Goal: Complete application form

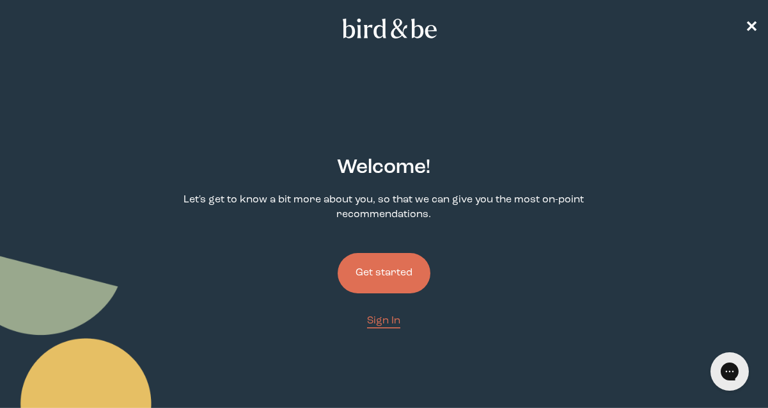
click at [407, 260] on button "Get started" at bounding box center [384, 273] width 93 height 40
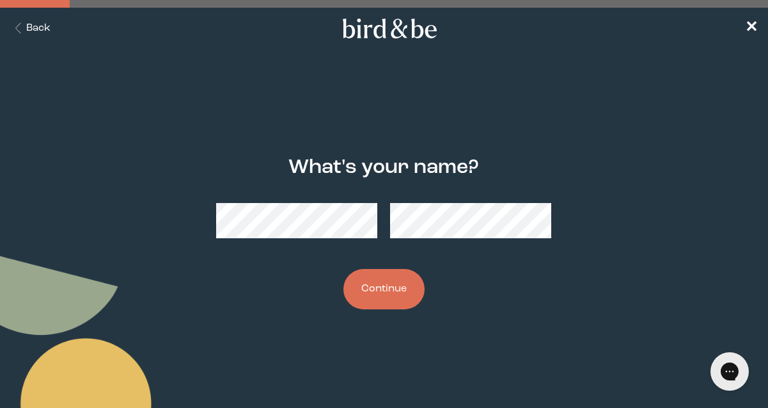
click at [344, 269] on button "Continue" at bounding box center [384, 289] width 81 height 40
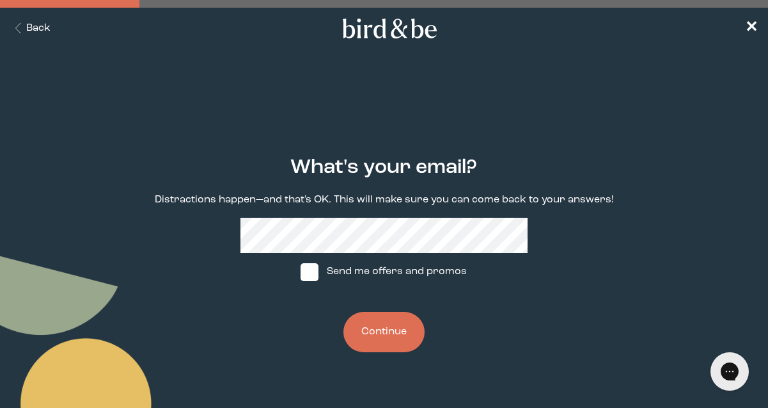
click at [356, 318] on button "Continue" at bounding box center [384, 332] width 81 height 40
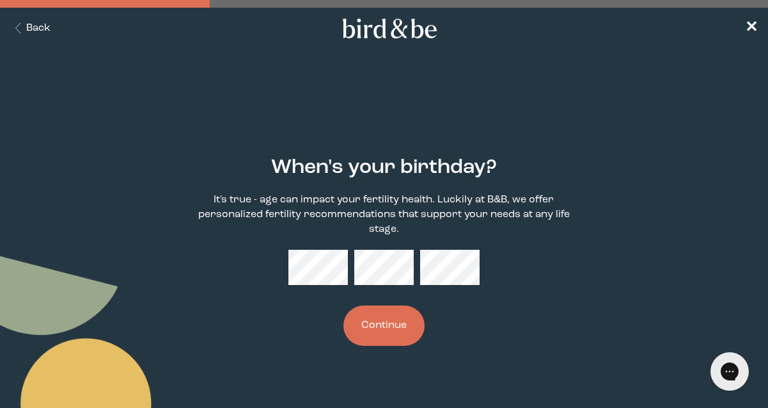
click at [344, 305] on button "Continue" at bounding box center [384, 325] width 81 height 40
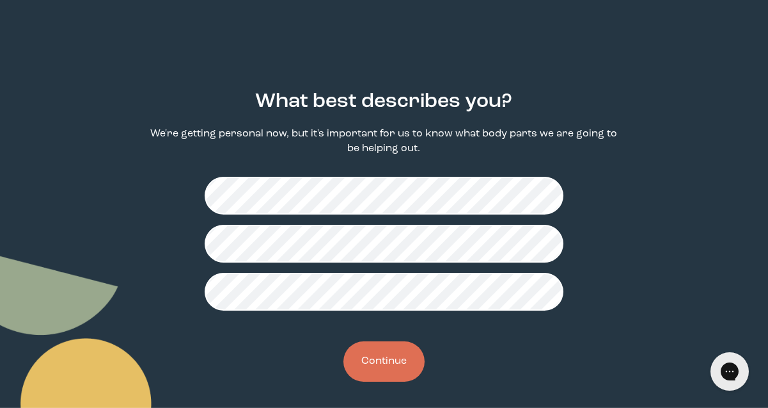
scroll to position [70, 0]
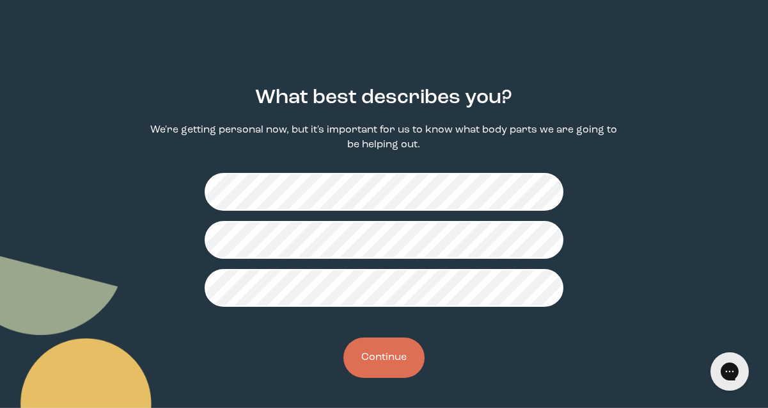
click at [372, 366] on button "Continue" at bounding box center [384, 357] width 81 height 40
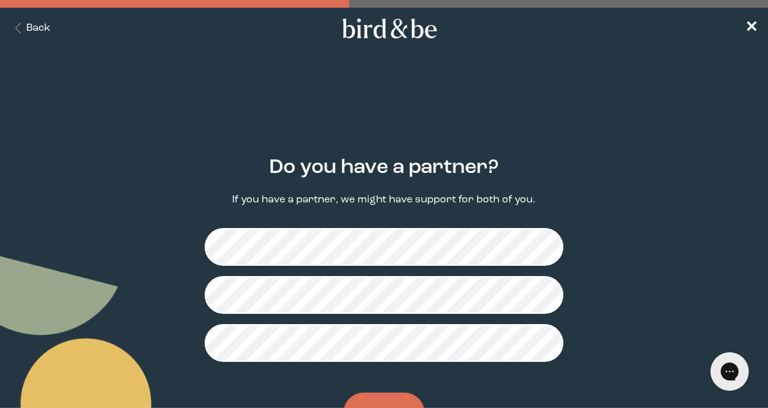
scroll to position [55, 0]
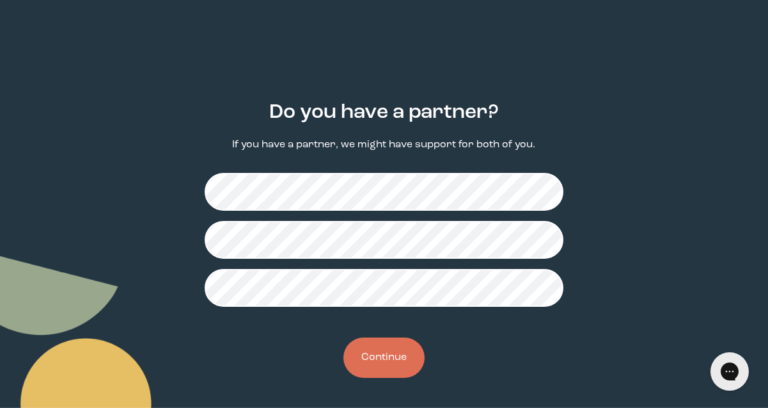
click at [388, 380] on div "Do you have a partner? If you have a partner, we might have support for both of…" at bounding box center [384, 239] width 479 height 317
click at [382, 360] on button "Continue" at bounding box center [384, 357] width 81 height 40
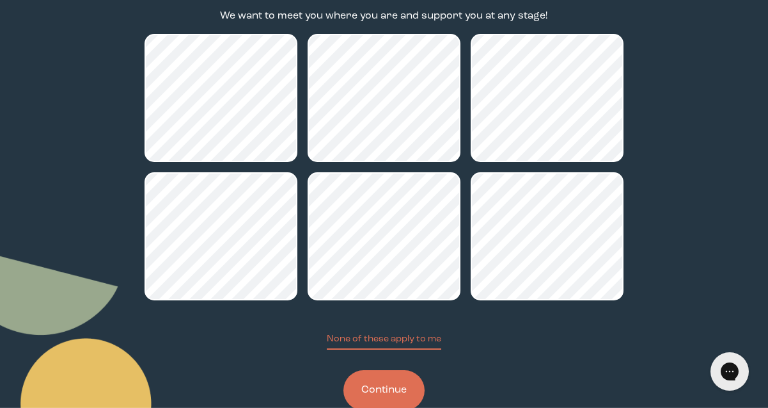
scroll to position [186, 0]
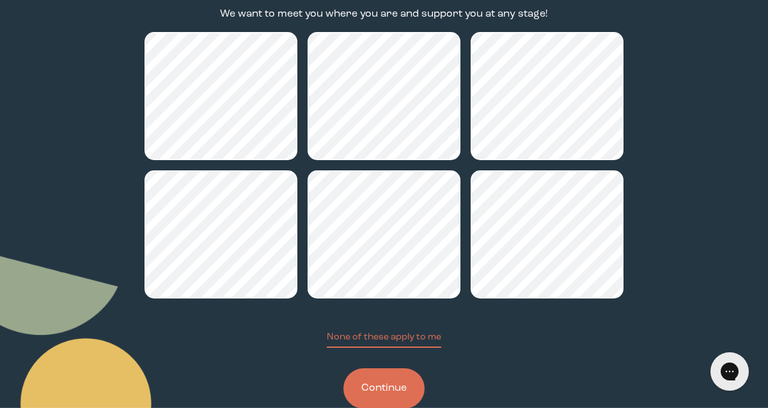
click at [383, 392] on button "Continue" at bounding box center [384, 388] width 81 height 40
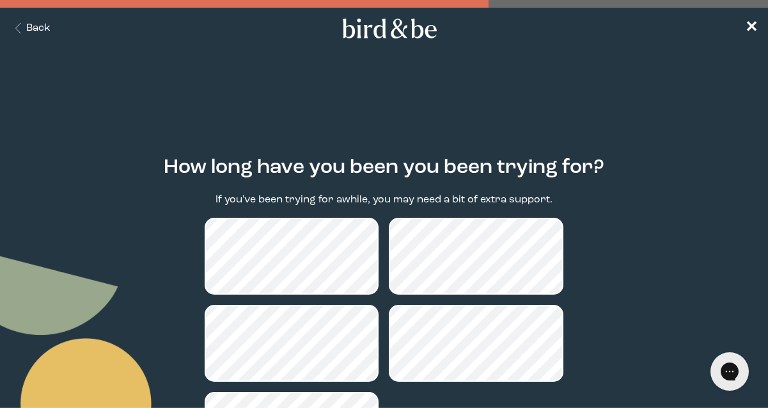
click at [36, 31] on button "Back" at bounding box center [30, 28] width 40 height 15
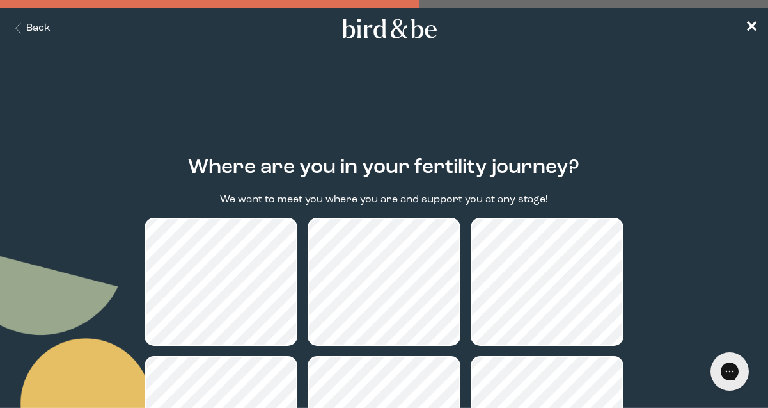
scroll to position [186, 0]
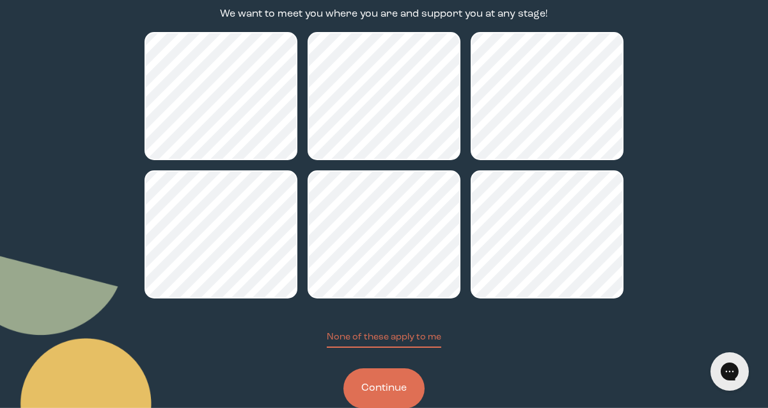
click at [401, 388] on button "Continue" at bounding box center [384, 388] width 81 height 40
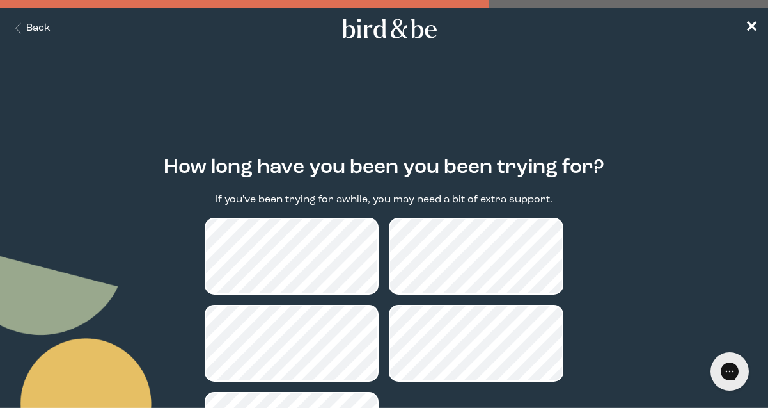
scroll to position [152, 0]
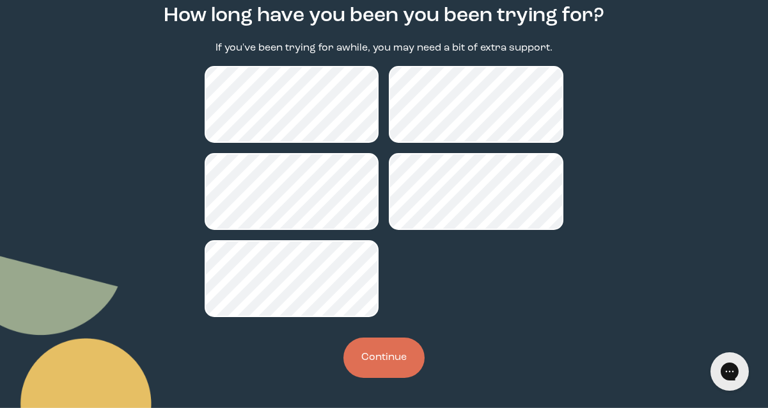
click at [359, 360] on button "Continue" at bounding box center [384, 357] width 81 height 40
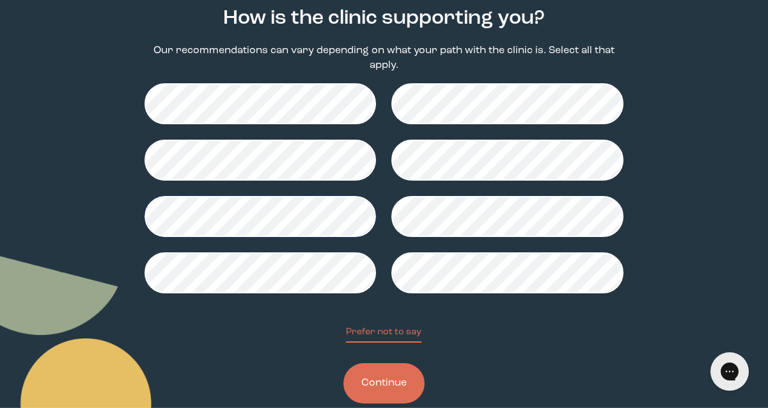
scroll to position [150, 0]
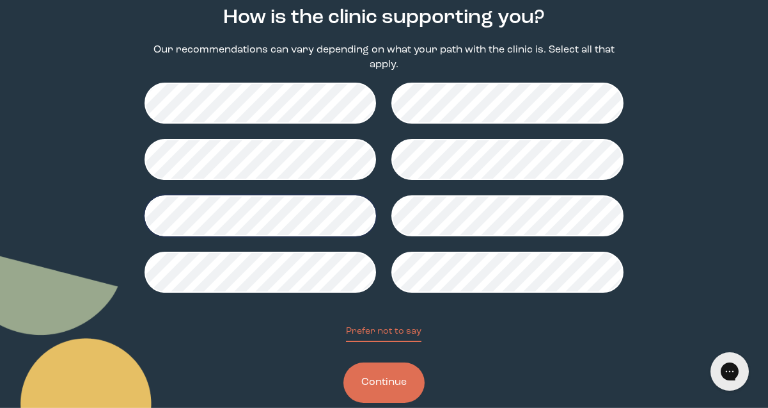
click at [389, 393] on button "Continue" at bounding box center [384, 382] width 81 height 40
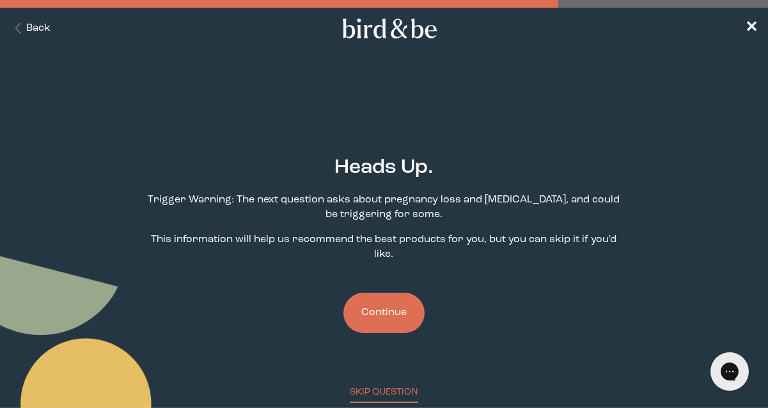
click at [399, 308] on button "Continue" at bounding box center [384, 312] width 81 height 40
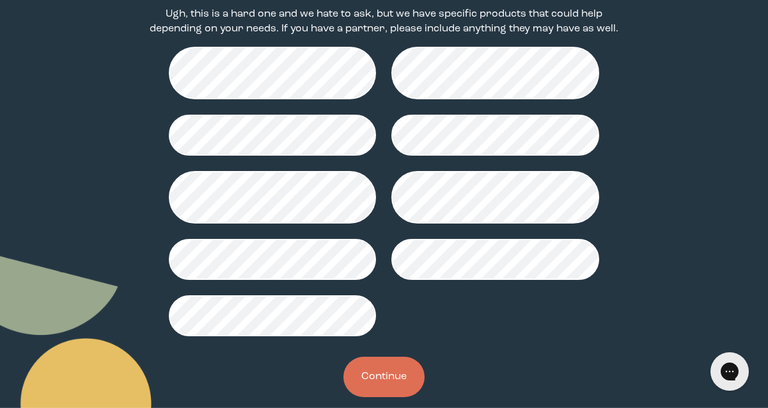
scroll to position [205, 0]
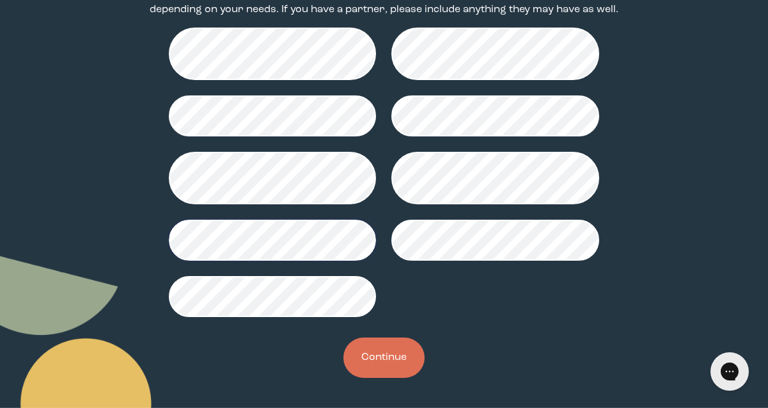
click at [392, 352] on button "Continue" at bounding box center [384, 357] width 81 height 40
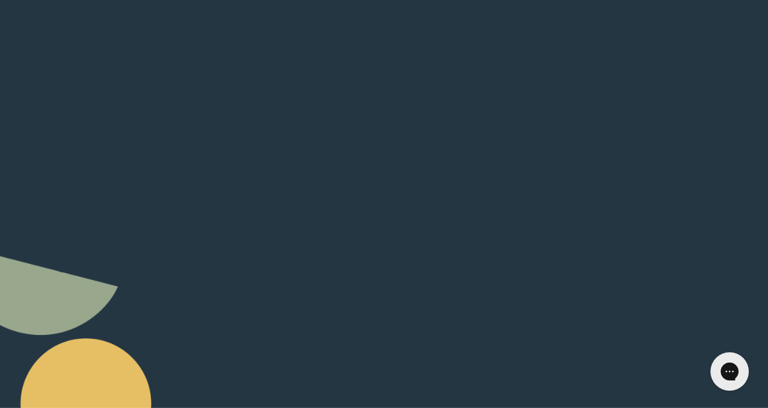
scroll to position [65, 0]
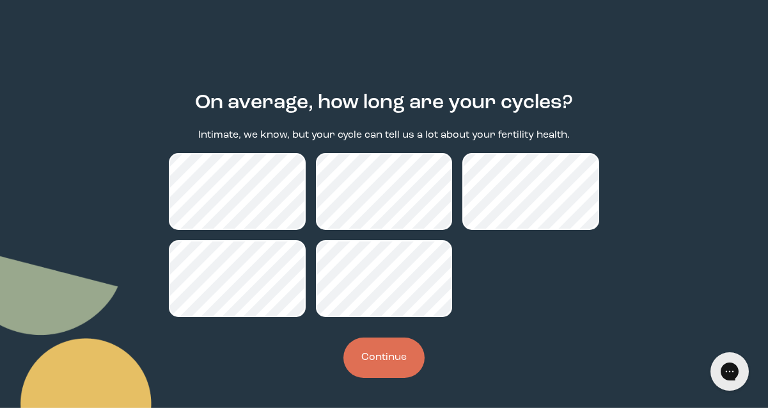
click at [403, 358] on button "Continue" at bounding box center [384, 357] width 81 height 40
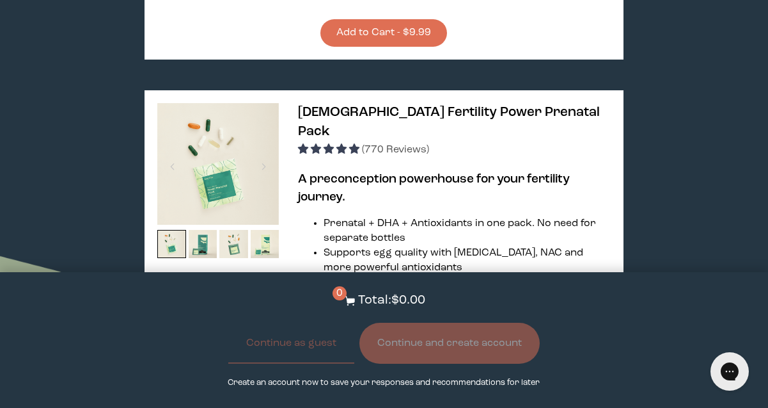
scroll to position [699, 0]
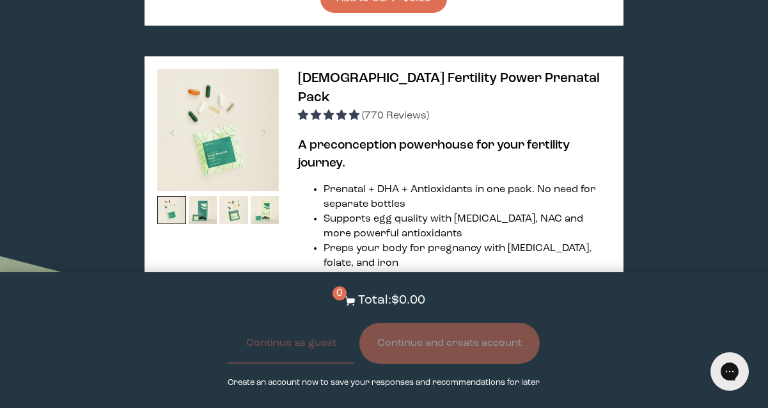
click at [493, 182] on li "Prenatal + DHA + Antioxidants in one pack. No need for separate bottles" at bounding box center [467, 196] width 287 height 29
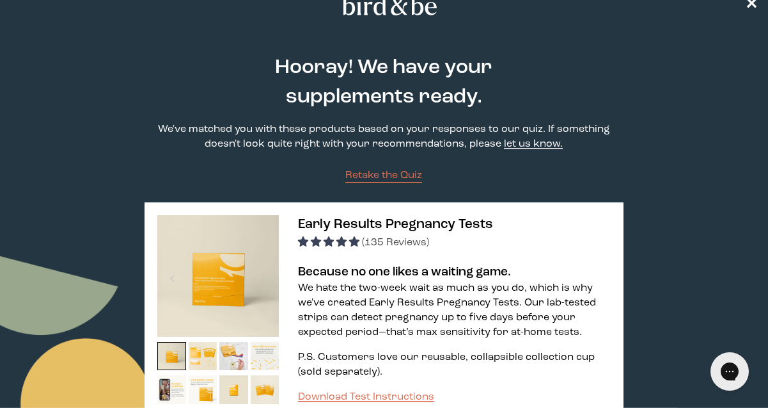
scroll to position [0, 0]
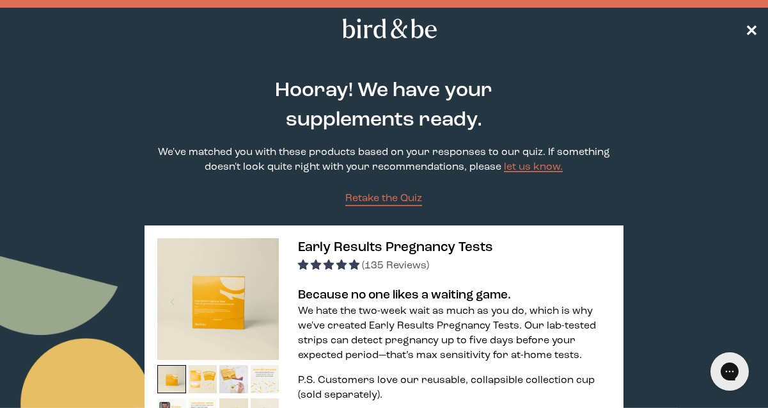
click at [751, 27] on span "✕" at bounding box center [751, 28] width 13 height 15
